Goal: Information Seeking & Learning: Learn about a topic

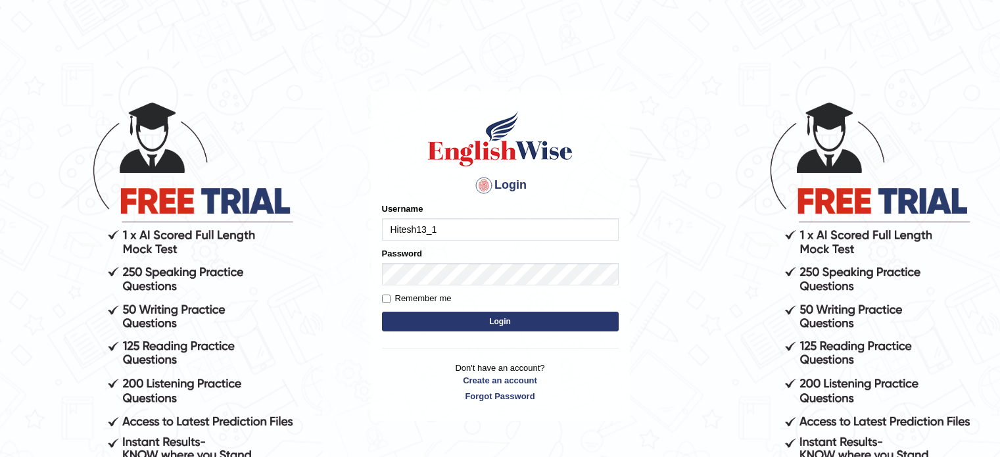
click at [510, 329] on button "Login" at bounding box center [500, 322] width 237 height 20
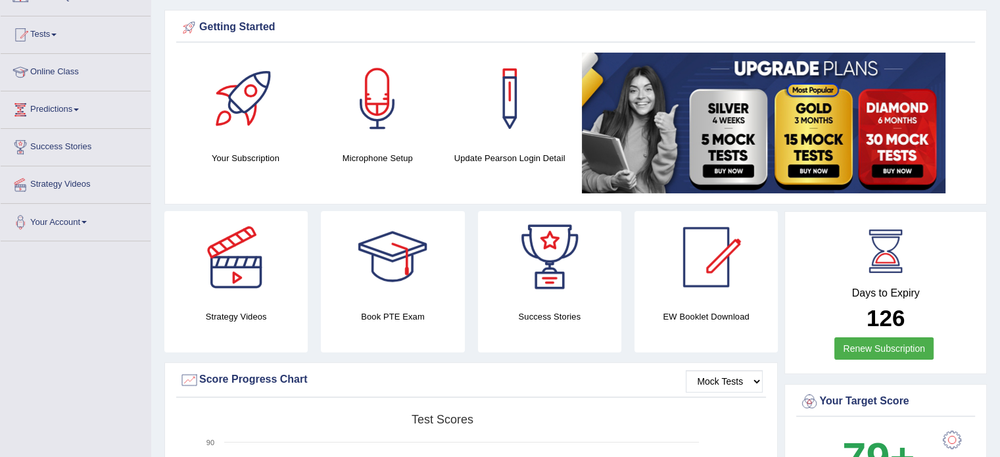
scroll to position [126, 0]
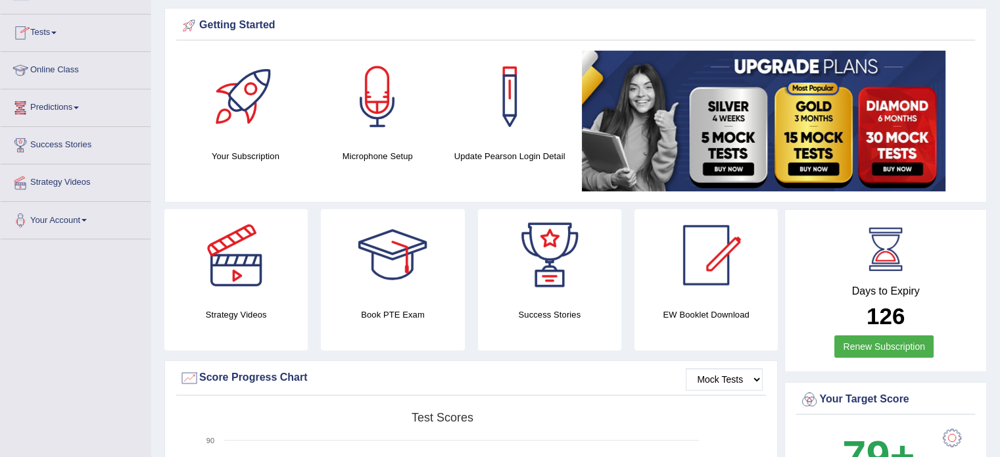
click at [59, 34] on link "Tests" at bounding box center [76, 30] width 150 height 33
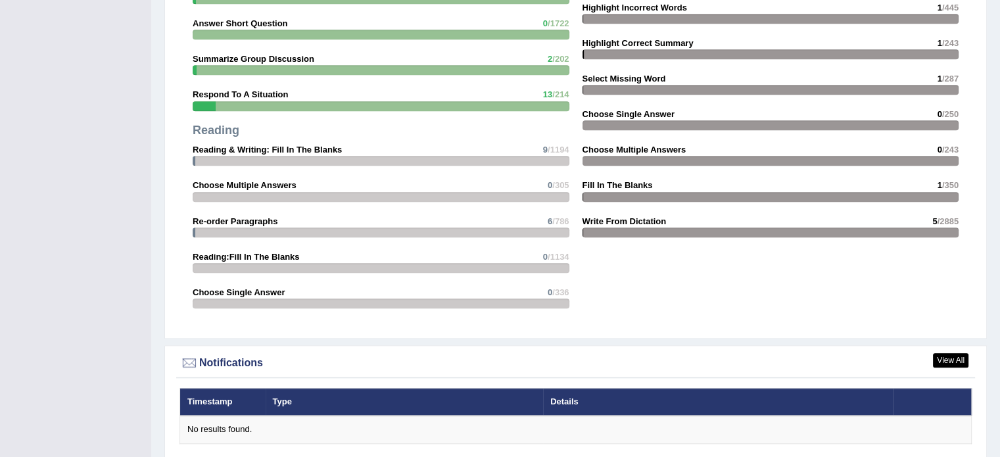
scroll to position [1534, 0]
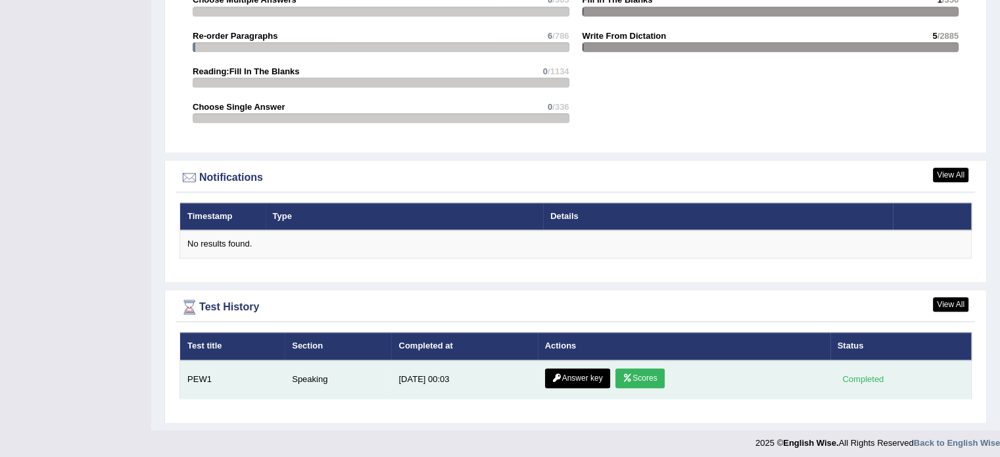
click at [649, 372] on link "Scores" at bounding box center [640, 378] width 49 height 20
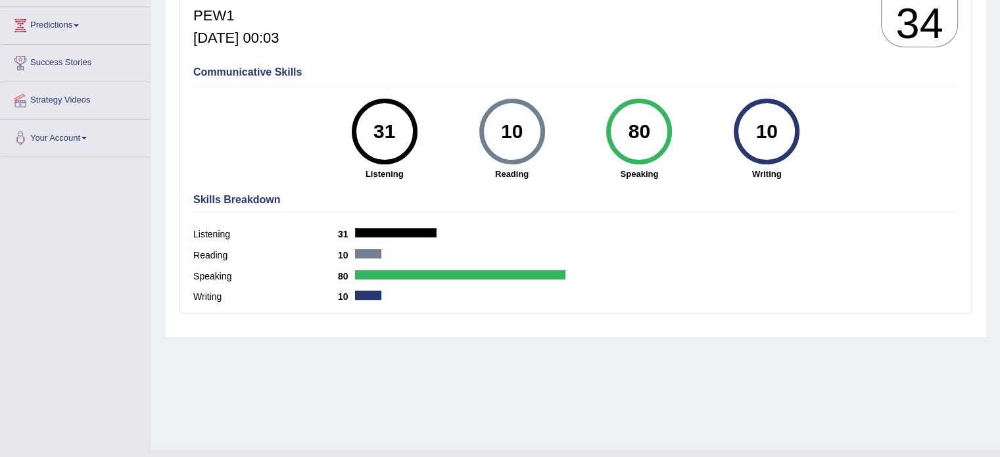
scroll to position [208, 0]
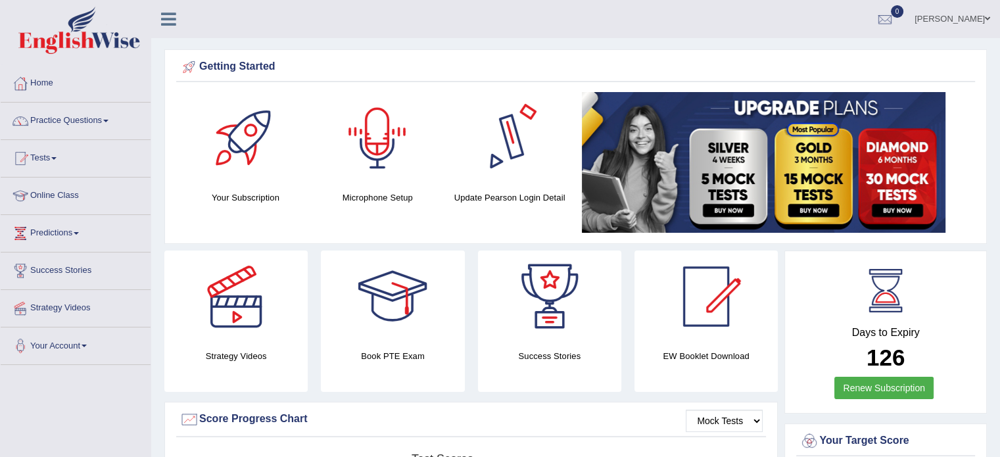
scroll to position [1450, 0]
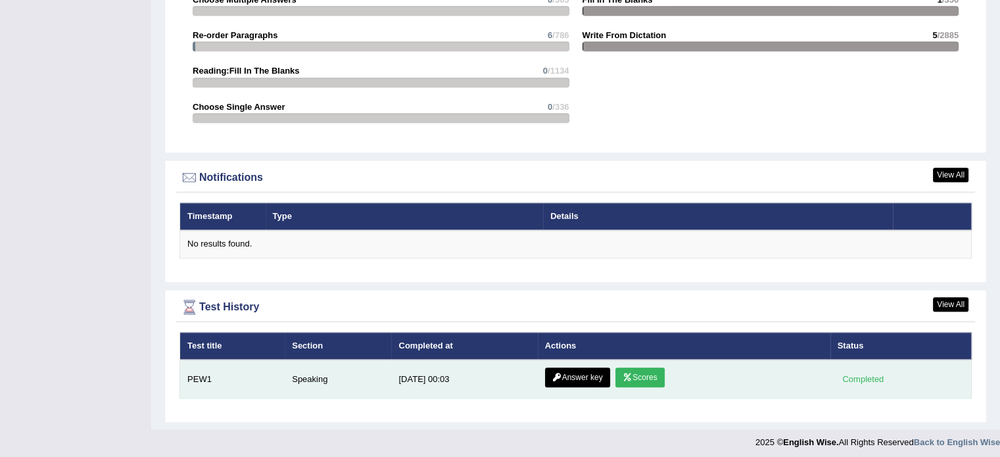
click at [576, 370] on link "Answer key" at bounding box center [577, 378] width 65 height 20
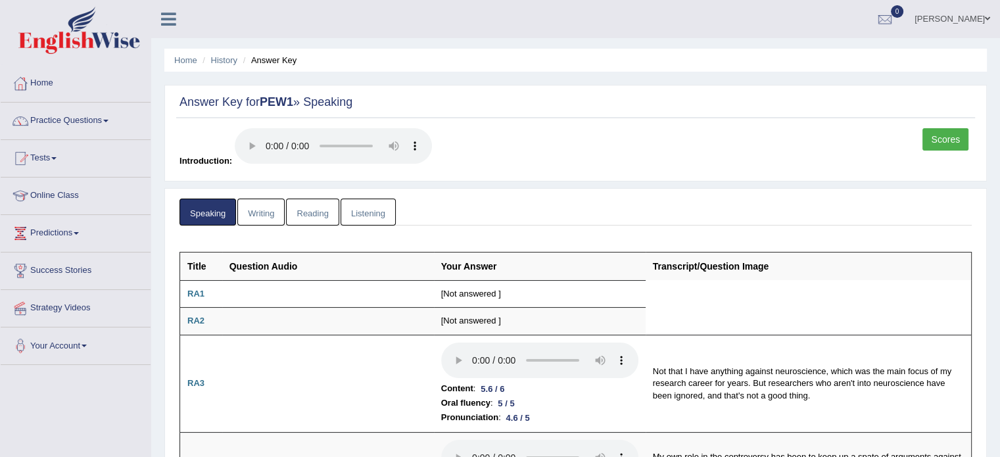
click at [938, 141] on link "Scores" at bounding box center [946, 139] width 46 height 22
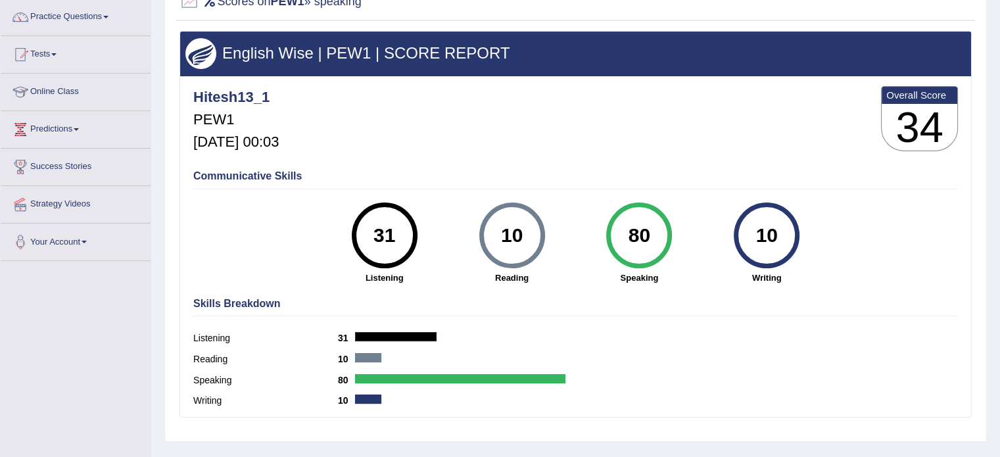
scroll to position [118, 0]
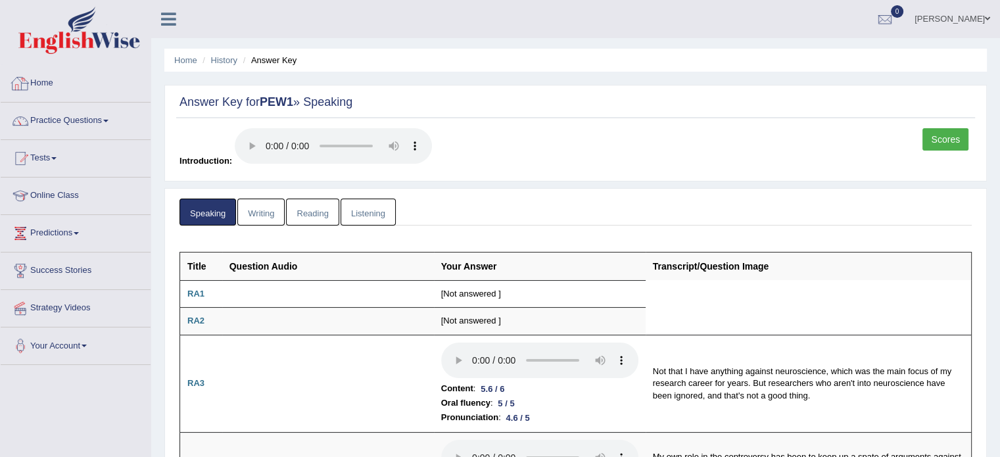
click at [47, 76] on link "Home" at bounding box center [76, 81] width 150 height 33
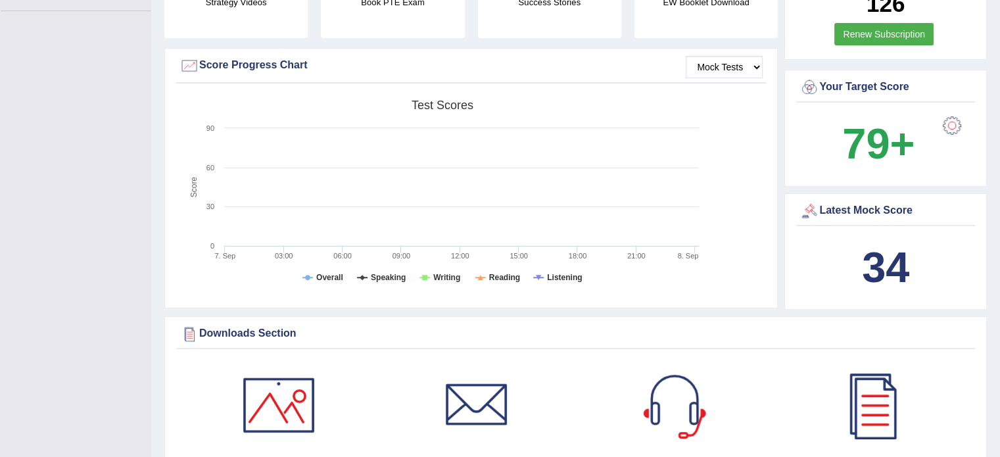
scroll to position [355, 0]
click at [727, 64] on select "Mock Tests" at bounding box center [724, 66] width 77 height 22
click at [687, 55] on select "Mock Tests" at bounding box center [724, 66] width 77 height 22
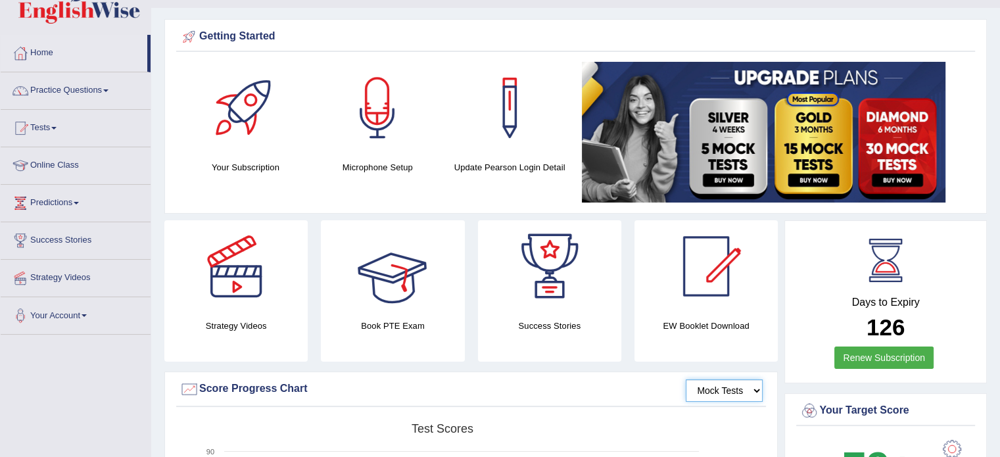
scroll to position [17, 0]
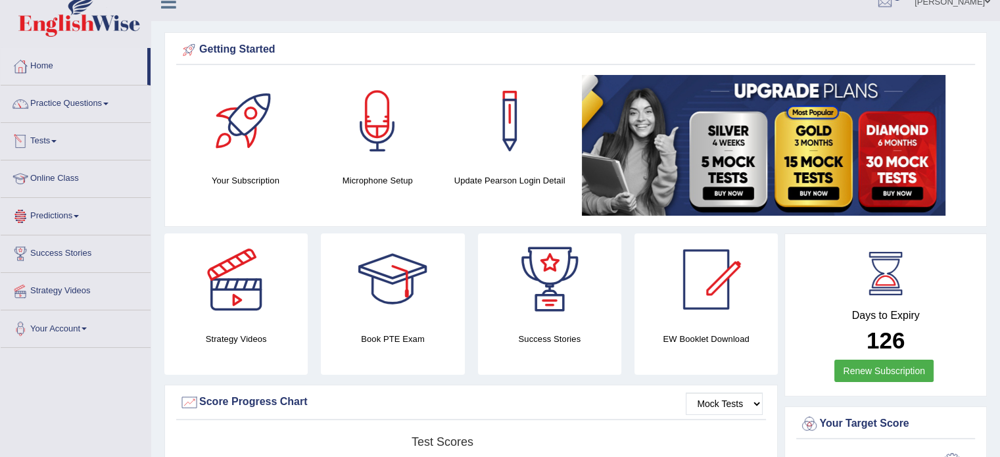
click at [59, 137] on link "Tests" at bounding box center [76, 139] width 150 height 33
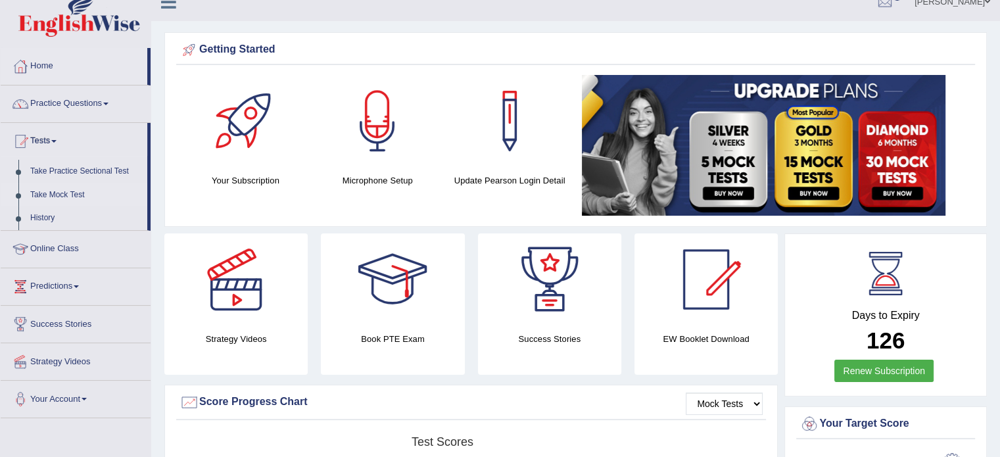
click at [63, 189] on link "Take Mock Test" at bounding box center [85, 196] width 123 height 24
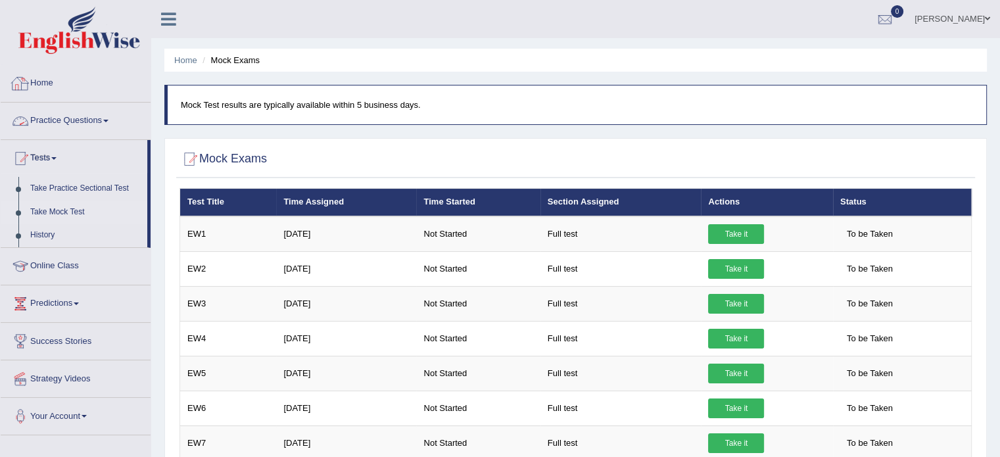
click at [68, 95] on link "Home" at bounding box center [76, 81] width 150 height 33
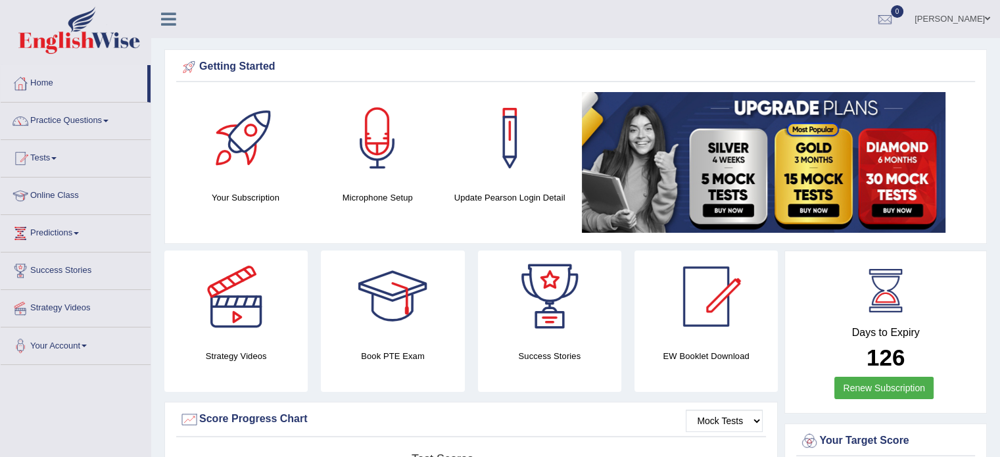
click at [983, 18] on link "[PERSON_NAME]" at bounding box center [952, 17] width 95 height 34
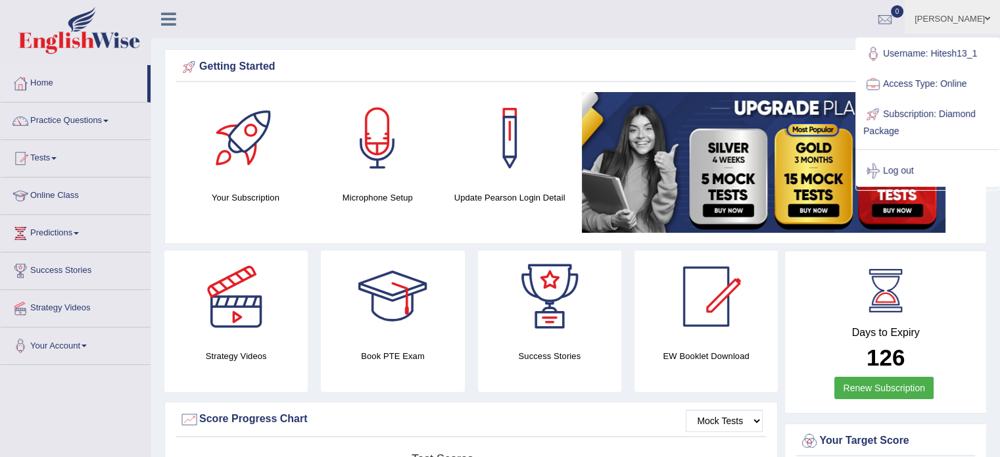
click at [913, 80] on link "Access Type: Online" at bounding box center [928, 84] width 142 height 30
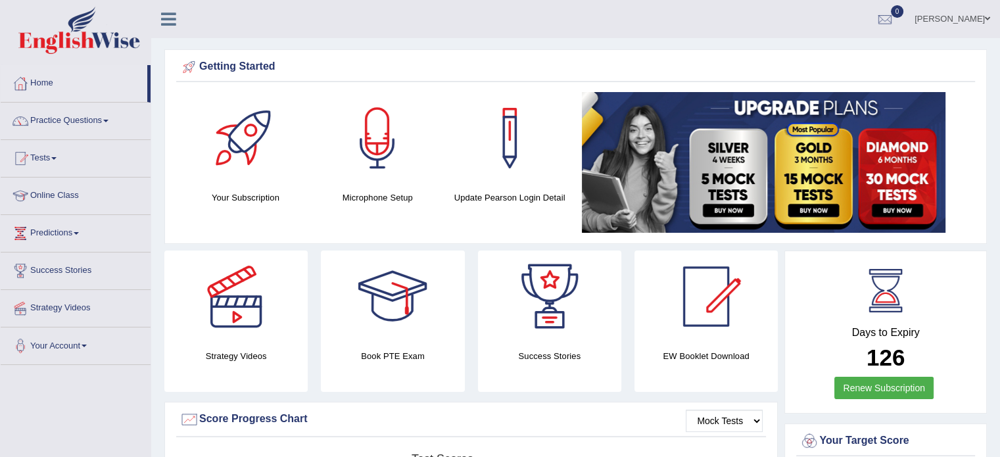
click at [654, 184] on img at bounding box center [764, 162] width 364 height 141
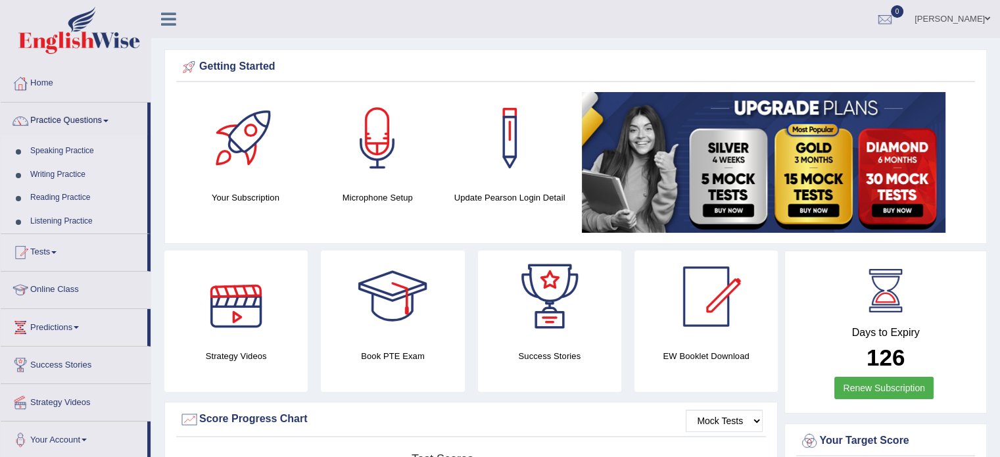
click at [258, 318] on div at bounding box center [236, 297] width 92 height 92
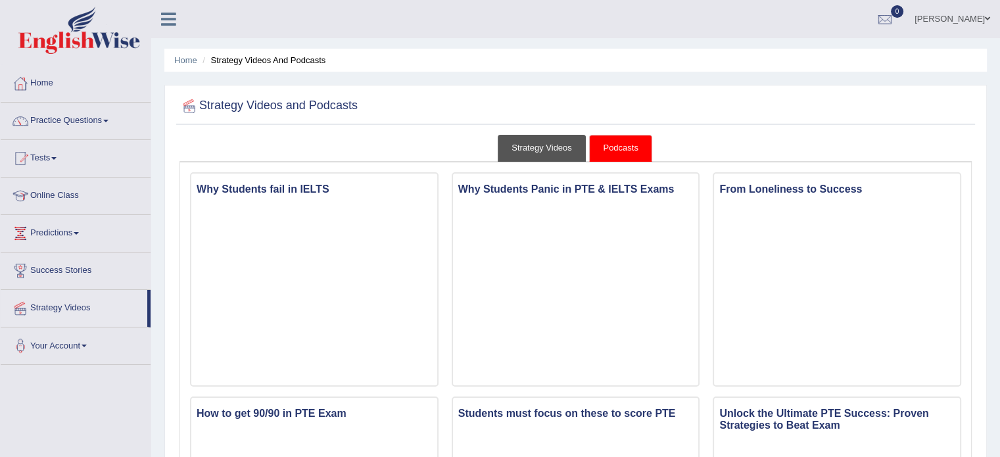
click at [566, 151] on link "Strategy Videos" at bounding box center [542, 148] width 88 height 27
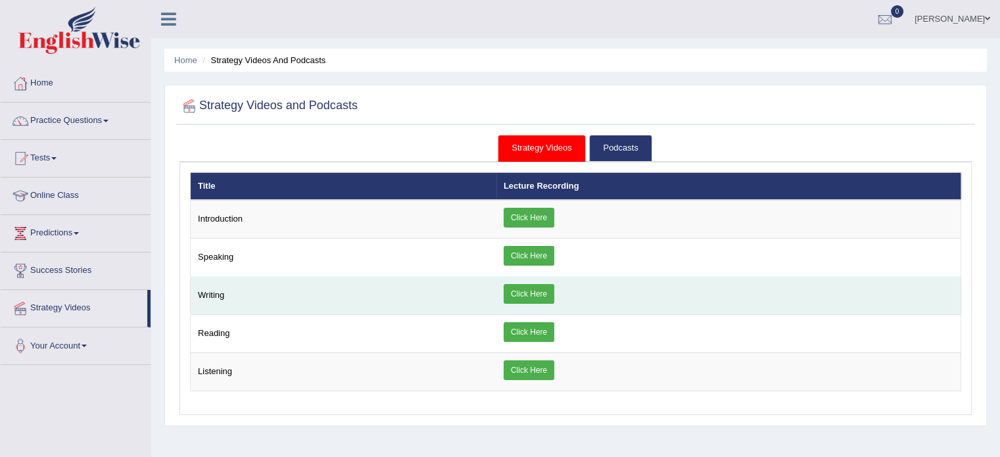
click at [534, 286] on link "Click Here" at bounding box center [529, 294] width 51 height 20
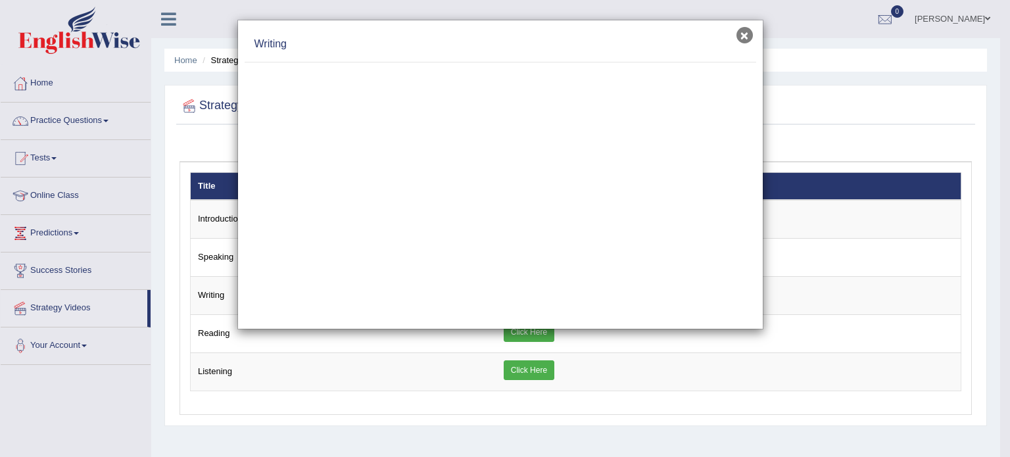
click at [745, 36] on button "×" at bounding box center [745, 35] width 16 height 16
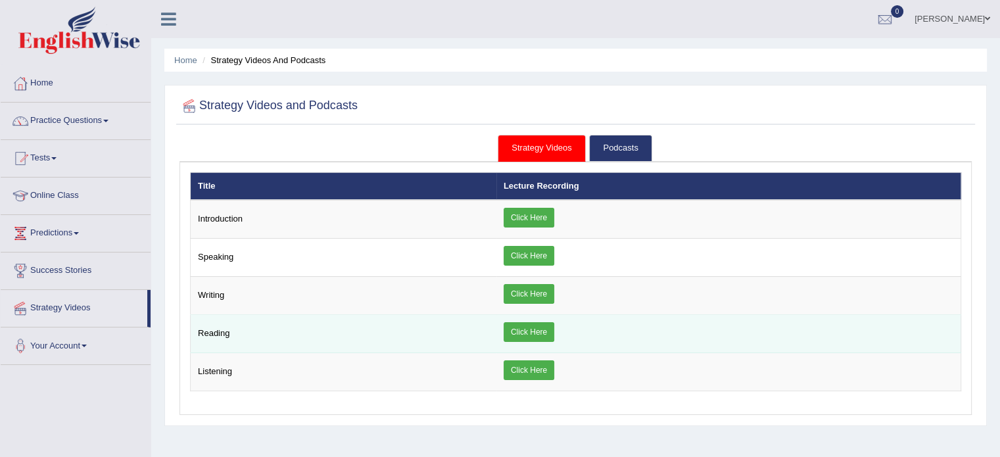
click at [526, 335] on link "Click Here" at bounding box center [529, 332] width 51 height 20
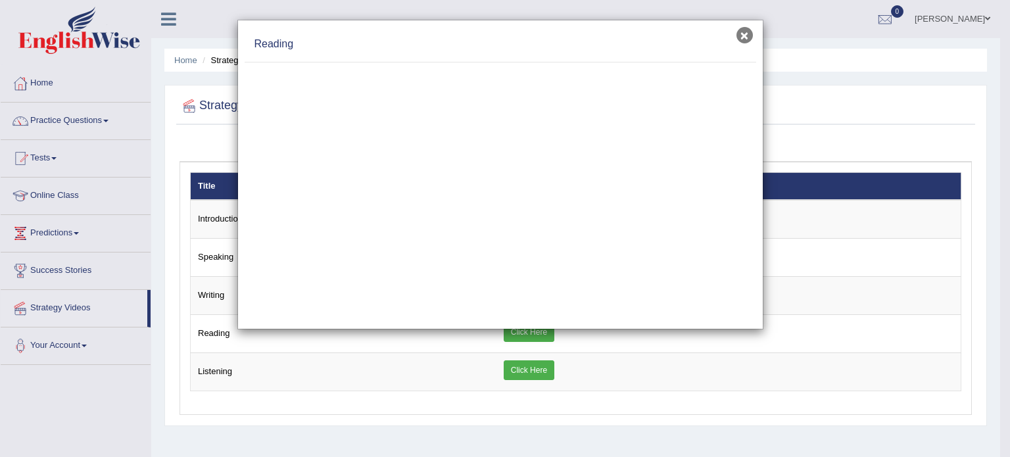
click at [741, 38] on button "×" at bounding box center [745, 35] width 16 height 16
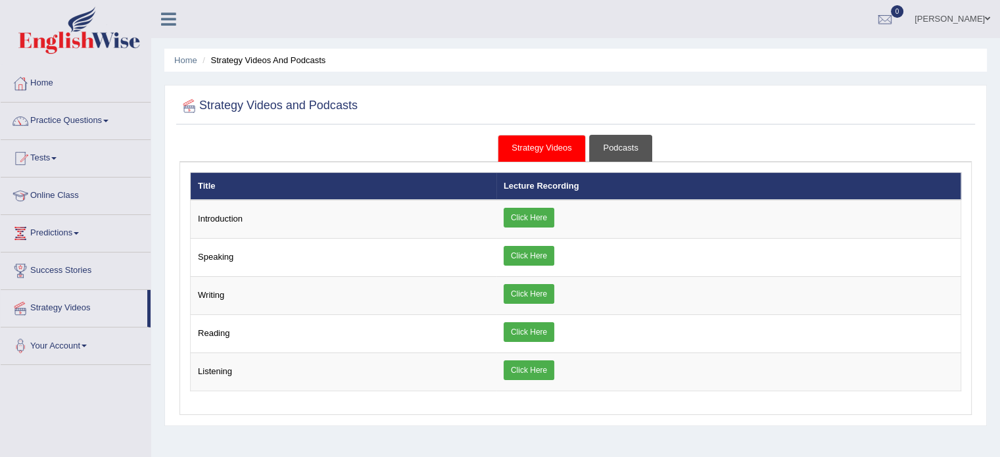
click at [636, 149] on link "Podcasts" at bounding box center [620, 148] width 62 height 27
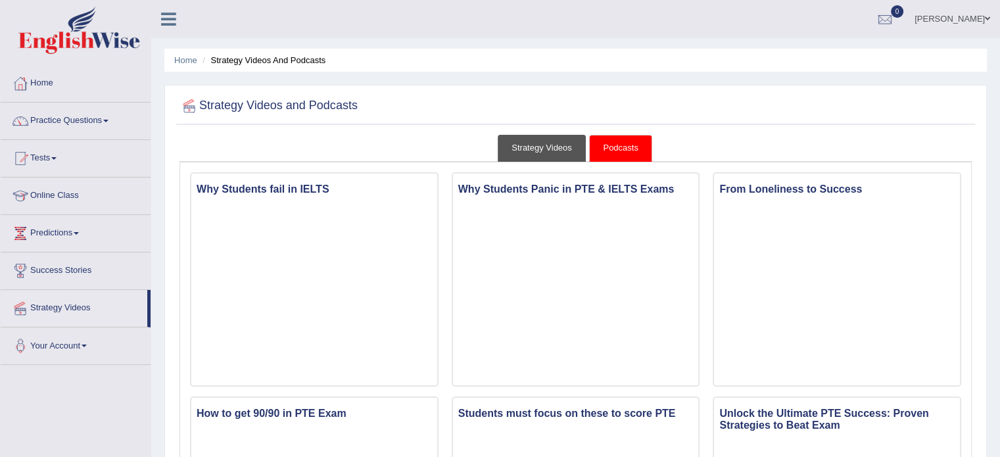
click at [574, 149] on link "Strategy Videos" at bounding box center [542, 148] width 88 height 27
